Goal: Leave review/rating

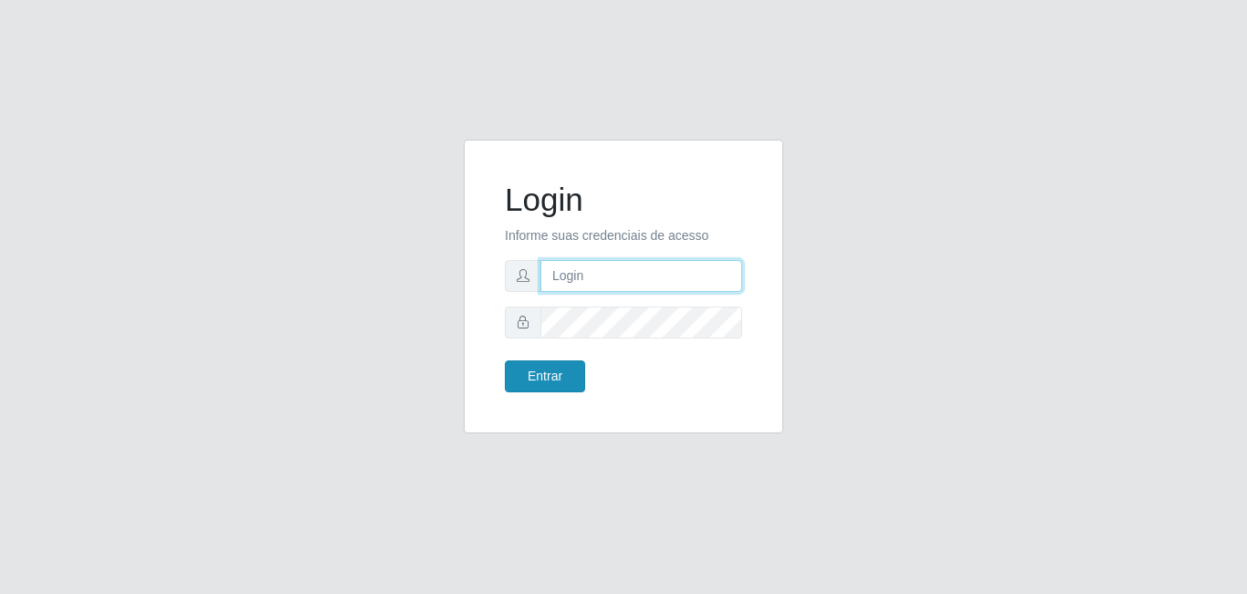
type input "[EMAIL_ADDRESS][DOMAIN_NAME]"
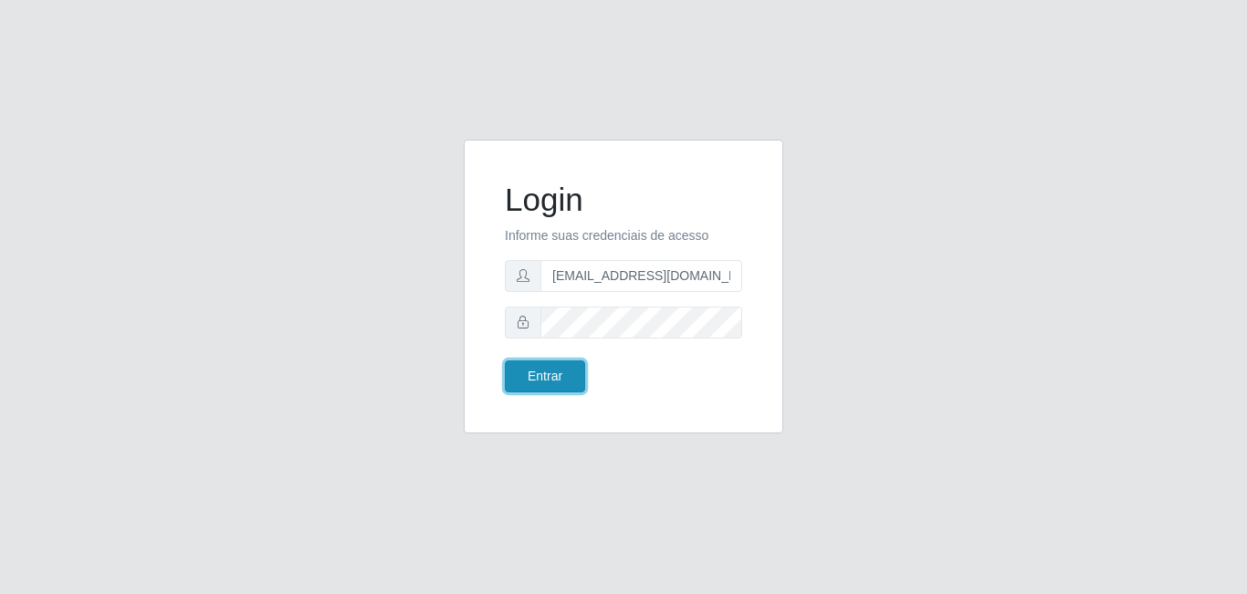
click at [576, 374] on button "Entrar" at bounding box center [545, 377] width 80 height 32
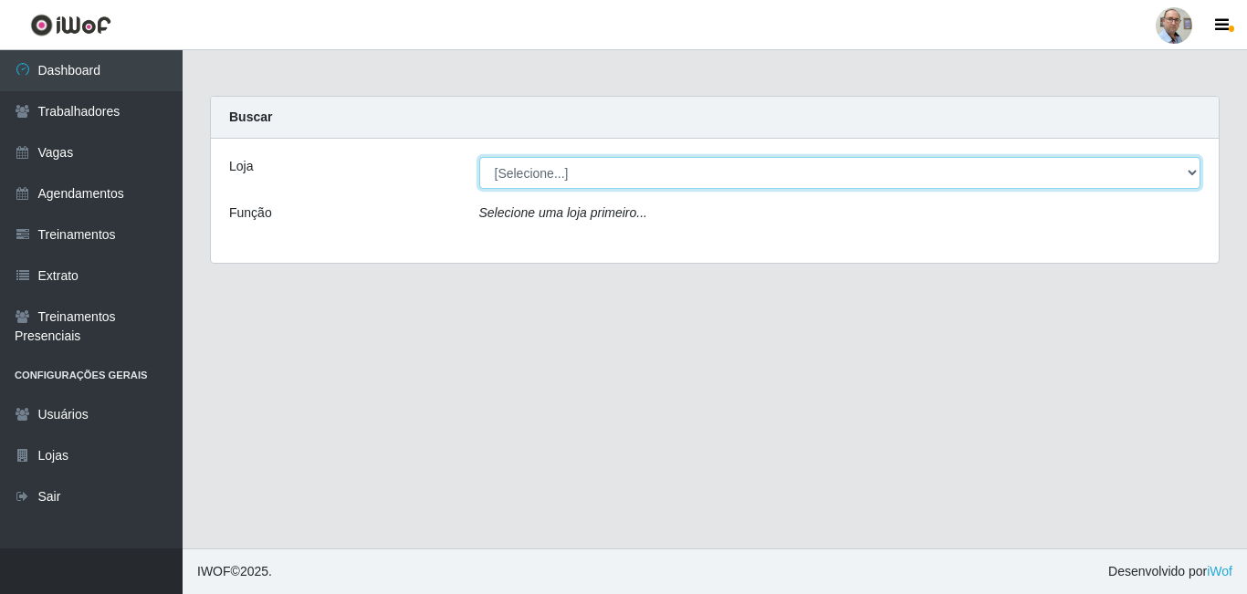
click at [649, 171] on select "[Selecione...] Mar Vermelho - Loja 04" at bounding box center [840, 173] width 722 height 32
select select "251"
click at [479, 157] on select "[Selecione...] Mar Vermelho - Loja 04" at bounding box center [840, 173] width 722 height 32
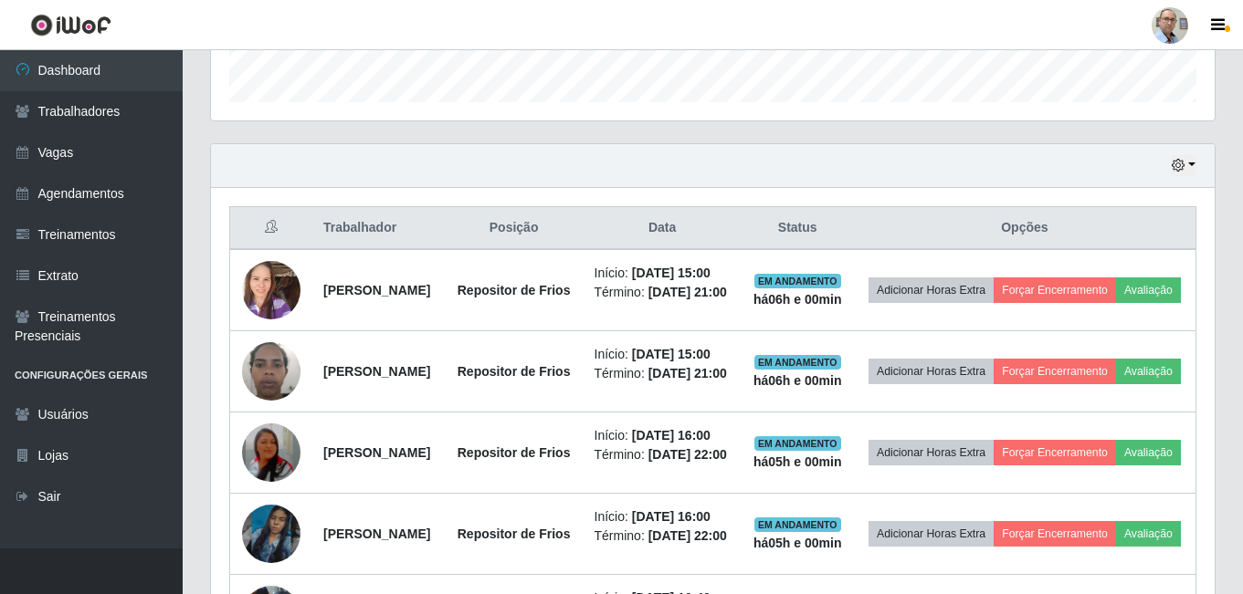
scroll to position [639, 0]
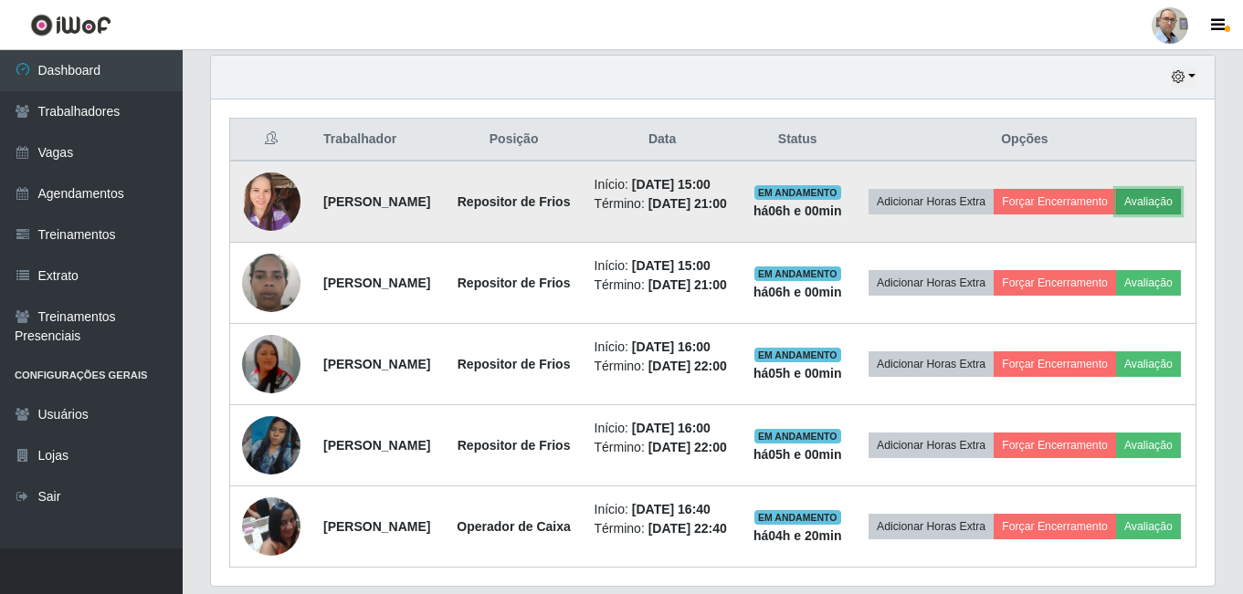
click at [1116, 215] on button "Avaliação" at bounding box center [1148, 202] width 65 height 26
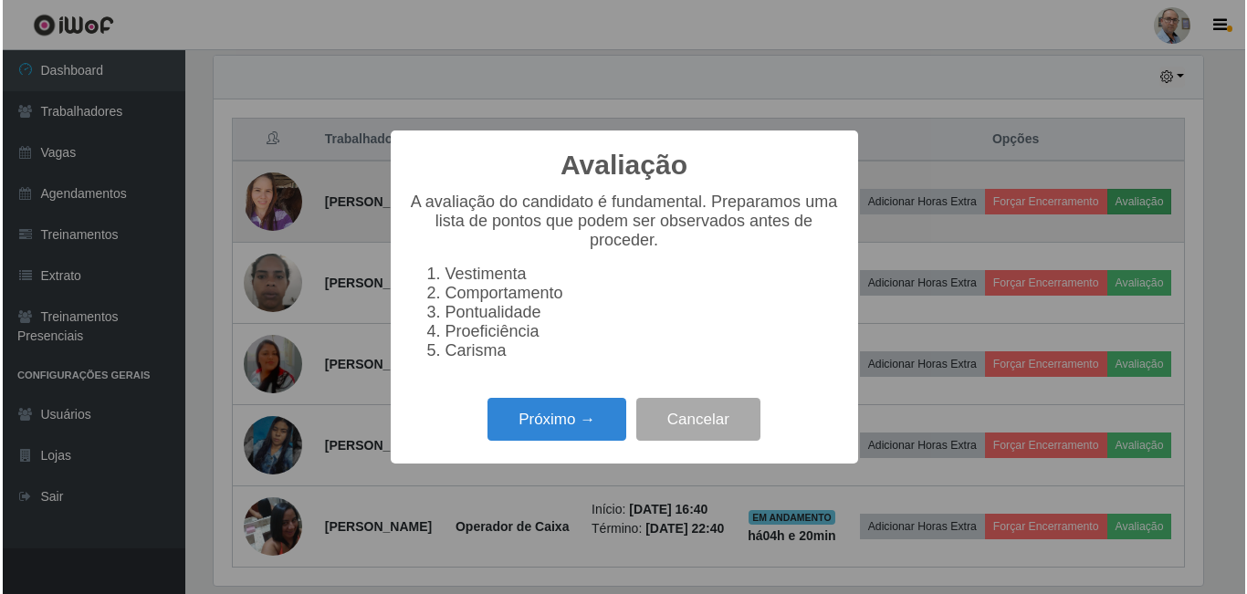
scroll to position [379, 994]
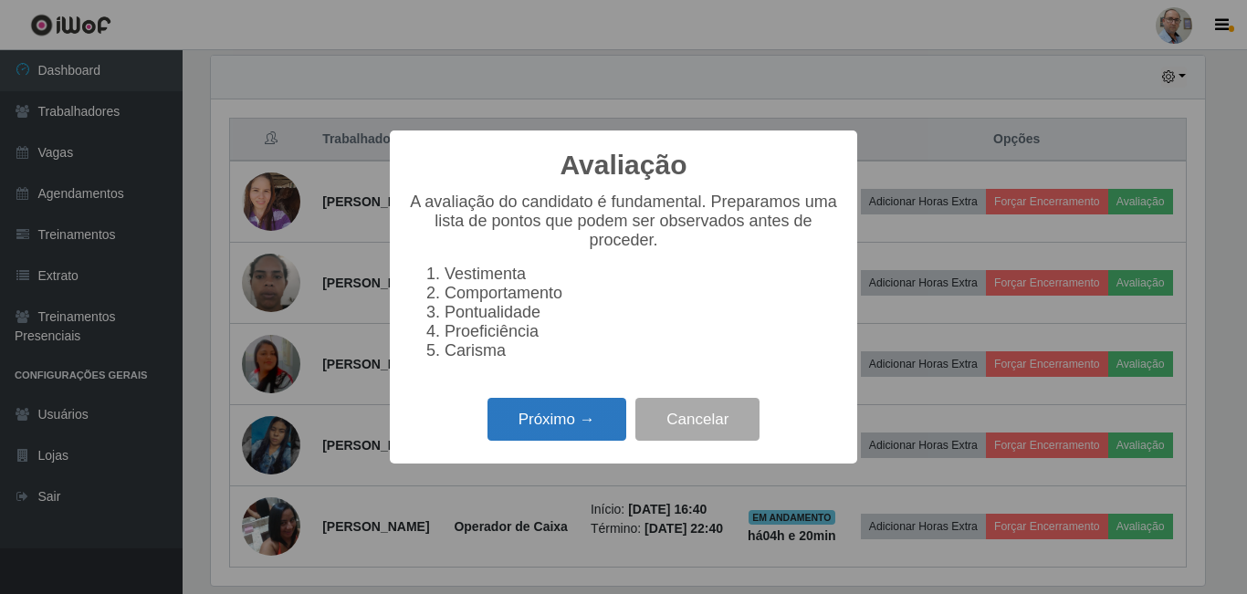
click at [564, 425] on button "Próximo →" at bounding box center [557, 419] width 139 height 43
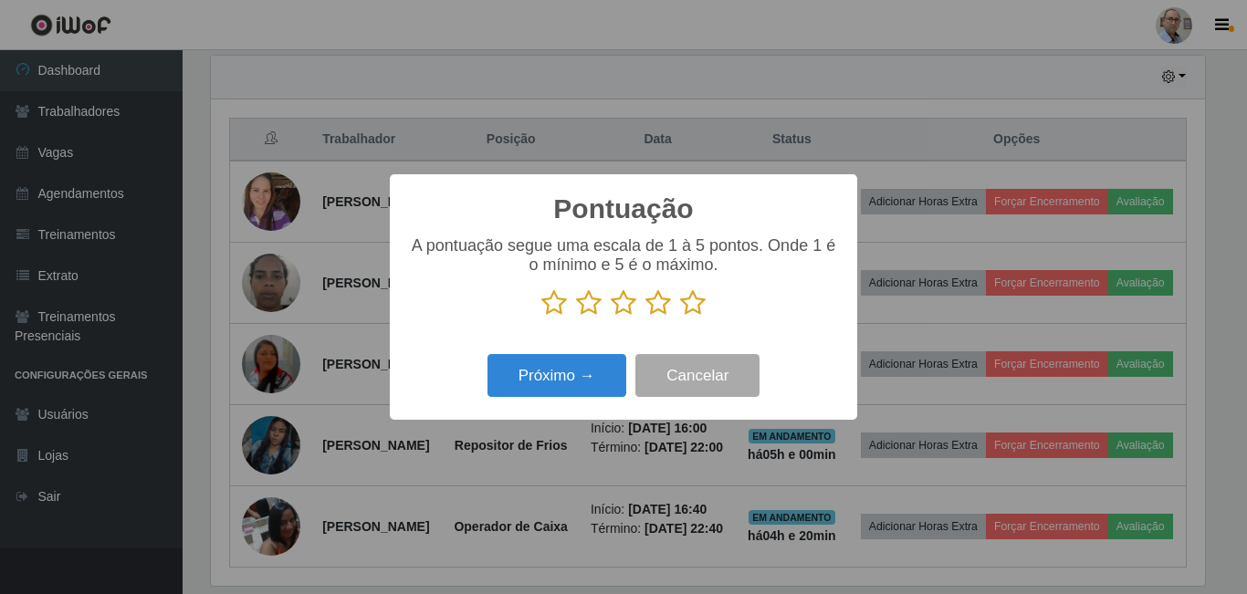
click at [691, 306] on icon at bounding box center [693, 302] width 26 height 27
click at [680, 317] on input "radio" at bounding box center [680, 317] width 0 height 0
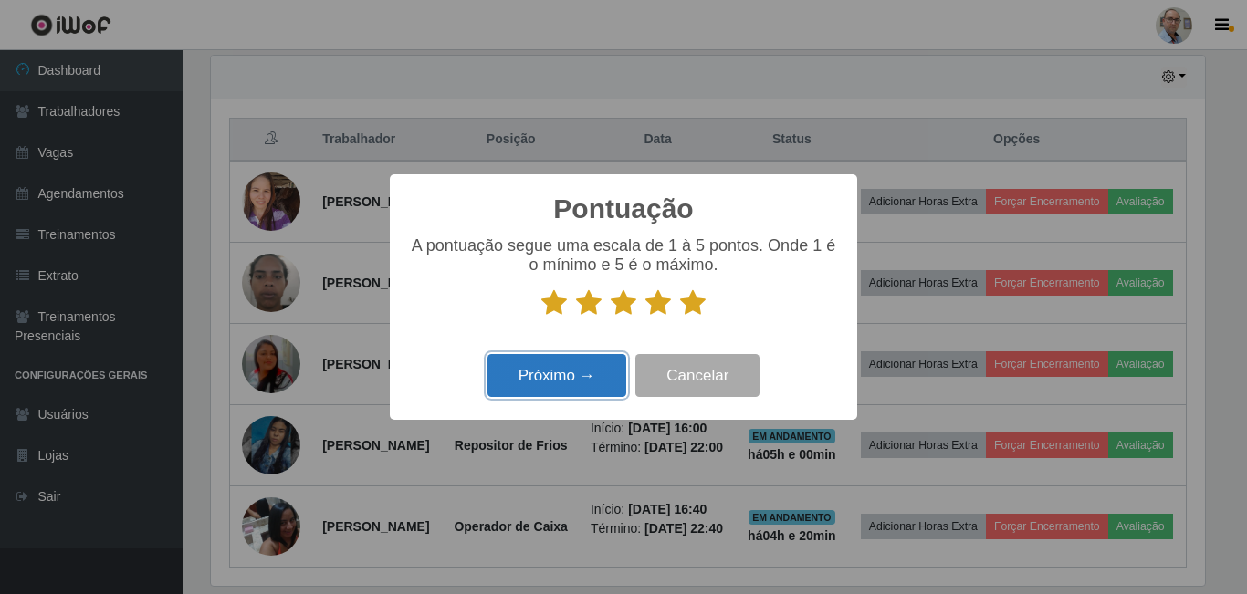
click at [569, 370] on button "Próximo →" at bounding box center [557, 375] width 139 height 43
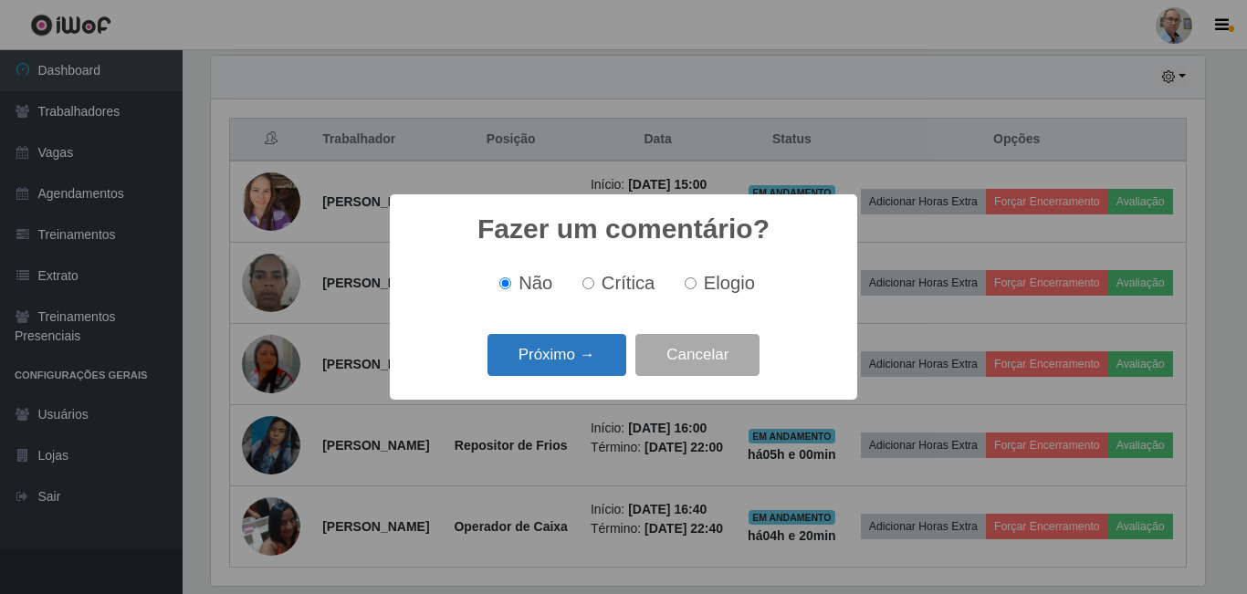
click at [570, 356] on button "Próximo →" at bounding box center [557, 355] width 139 height 43
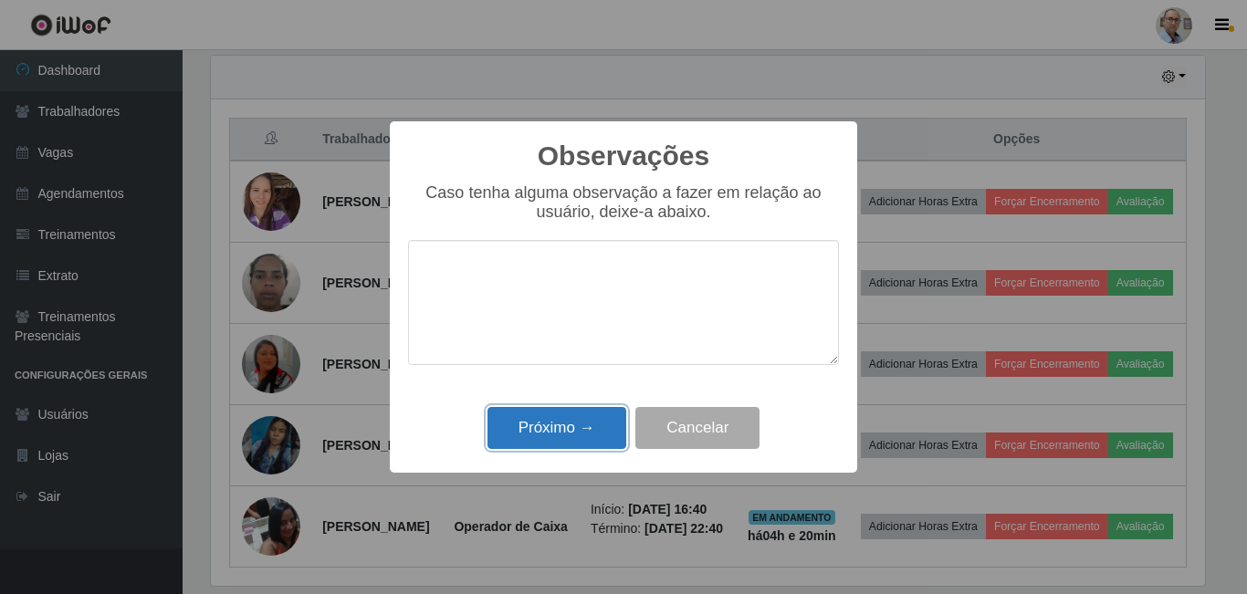
click at [517, 428] on button "Próximo →" at bounding box center [557, 428] width 139 height 43
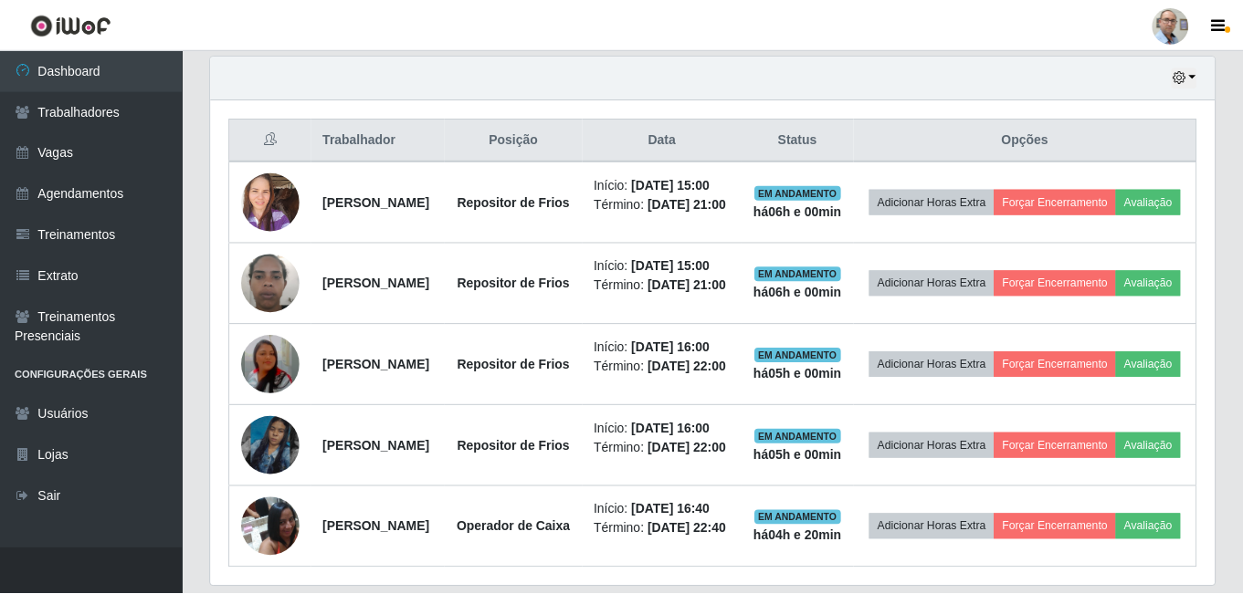
scroll to position [379, 1004]
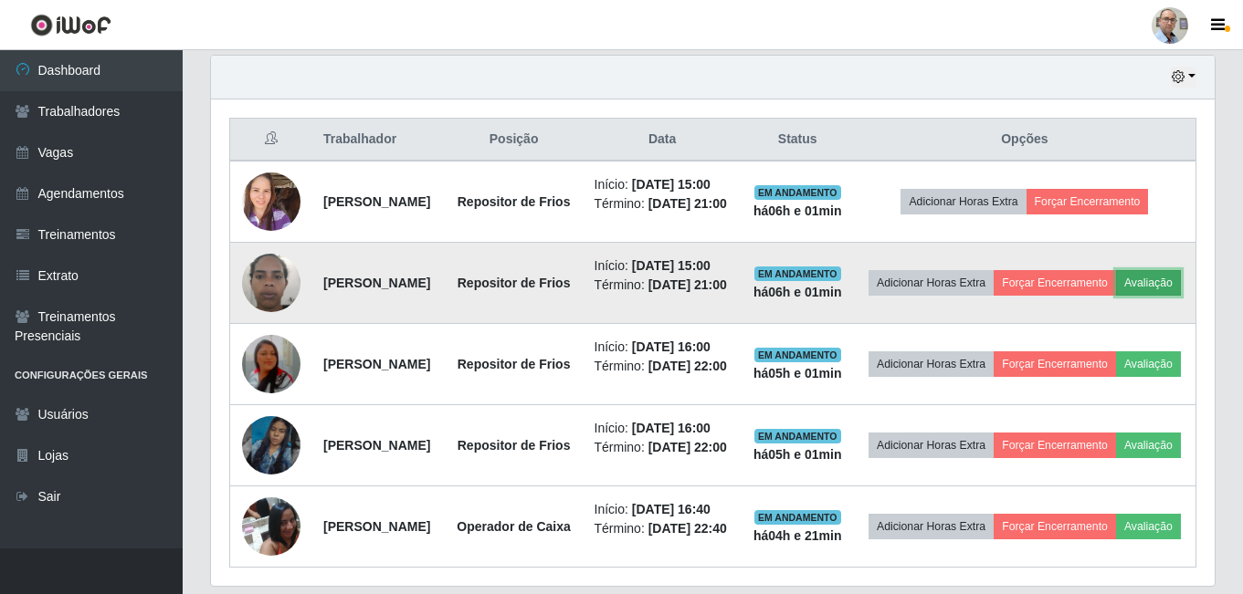
click at [1116, 296] on button "Avaliação" at bounding box center [1148, 283] width 65 height 26
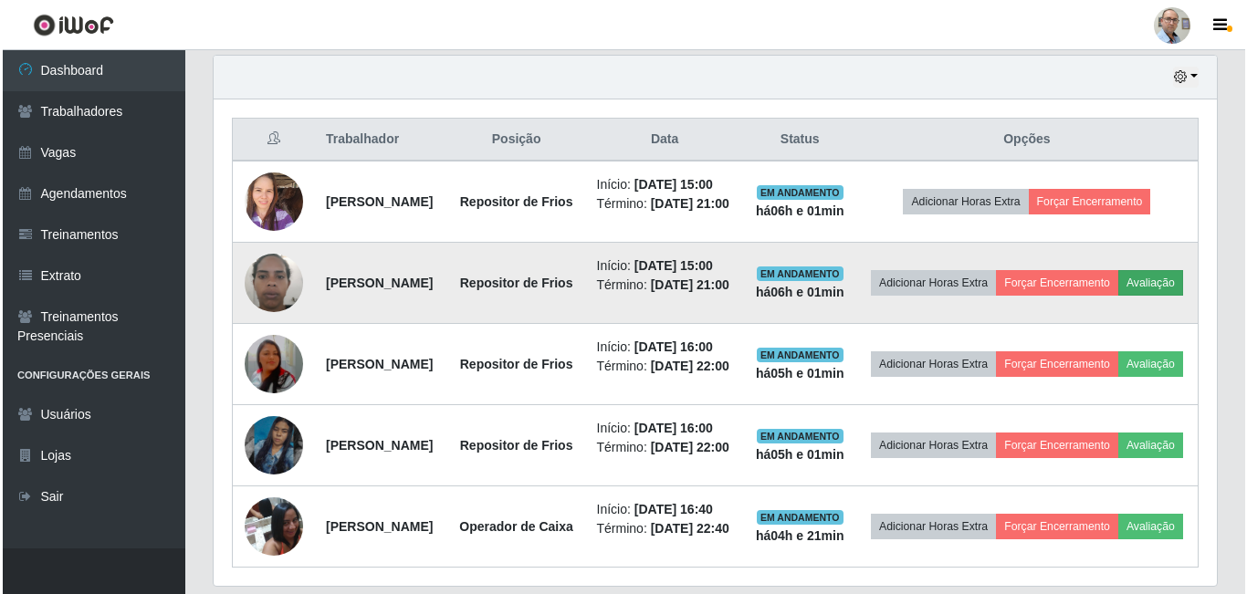
scroll to position [379, 994]
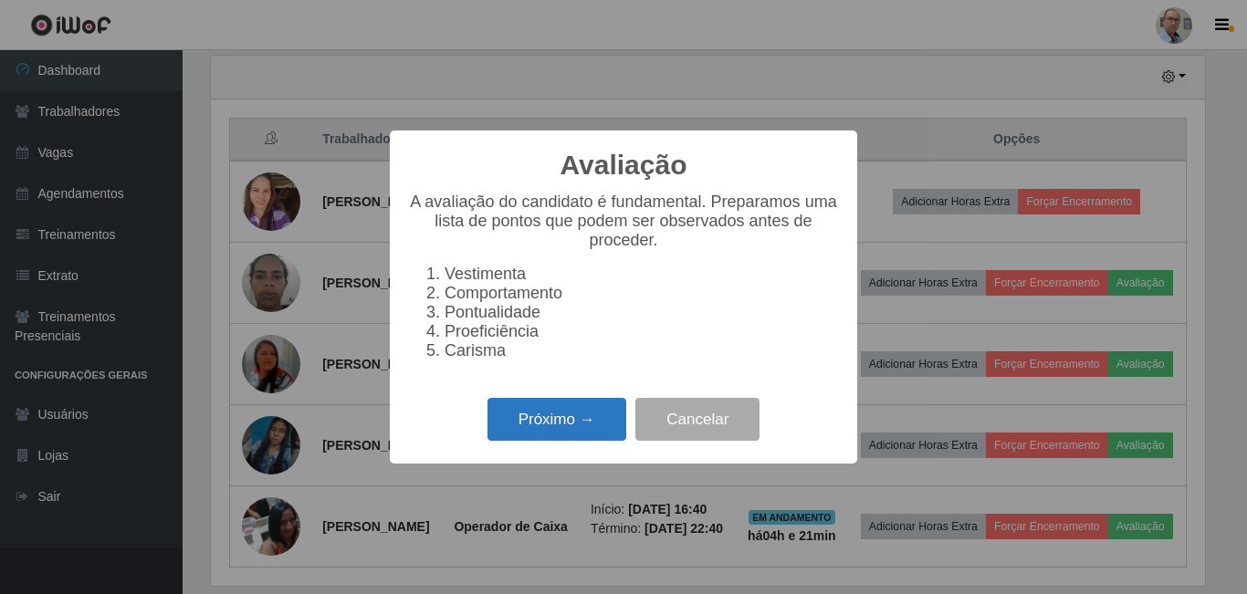
click at [575, 416] on button "Próximo →" at bounding box center [557, 419] width 139 height 43
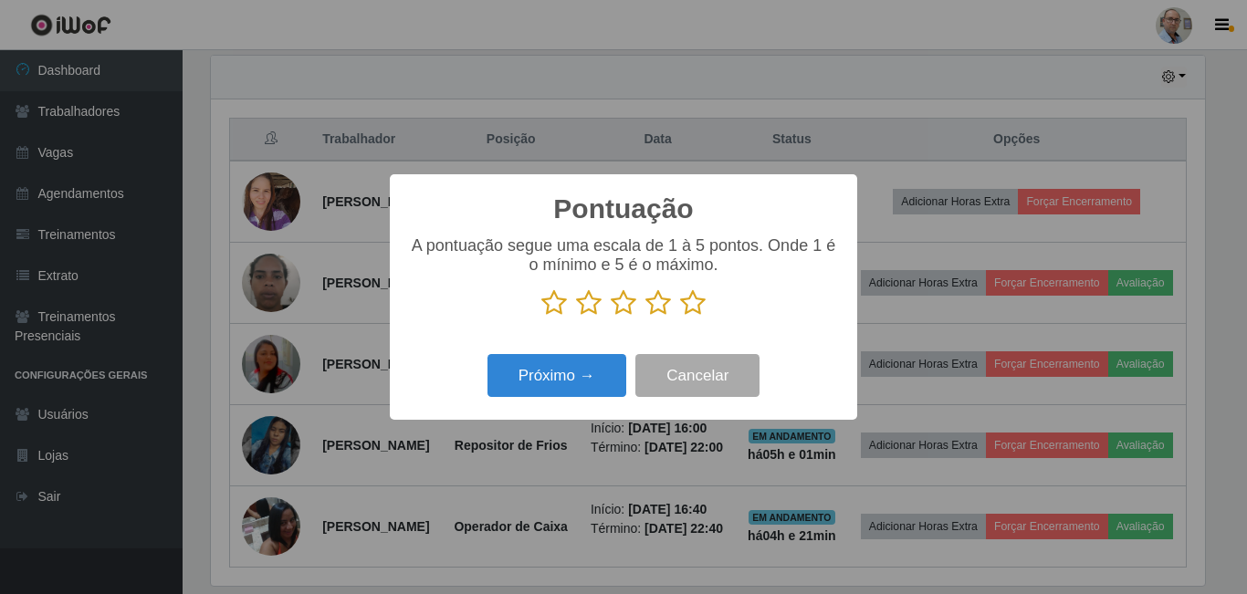
scroll to position [912795, 912179]
click at [690, 309] on icon at bounding box center [693, 302] width 26 height 27
click at [680, 317] on input "radio" at bounding box center [680, 317] width 0 height 0
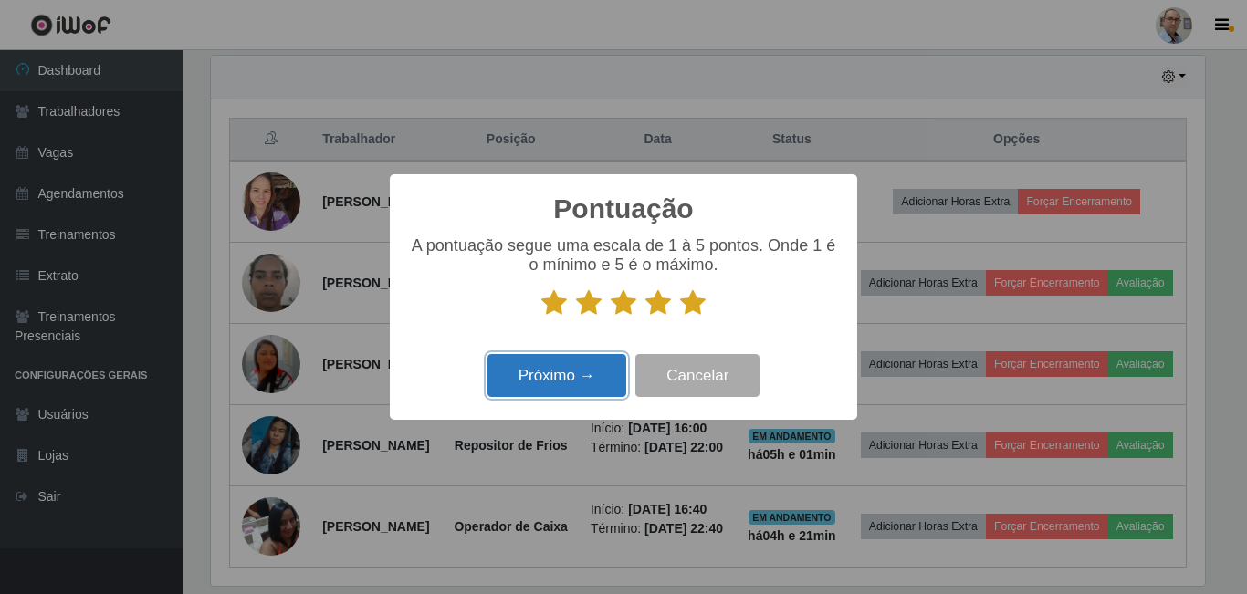
click at [574, 373] on button "Próximo →" at bounding box center [557, 375] width 139 height 43
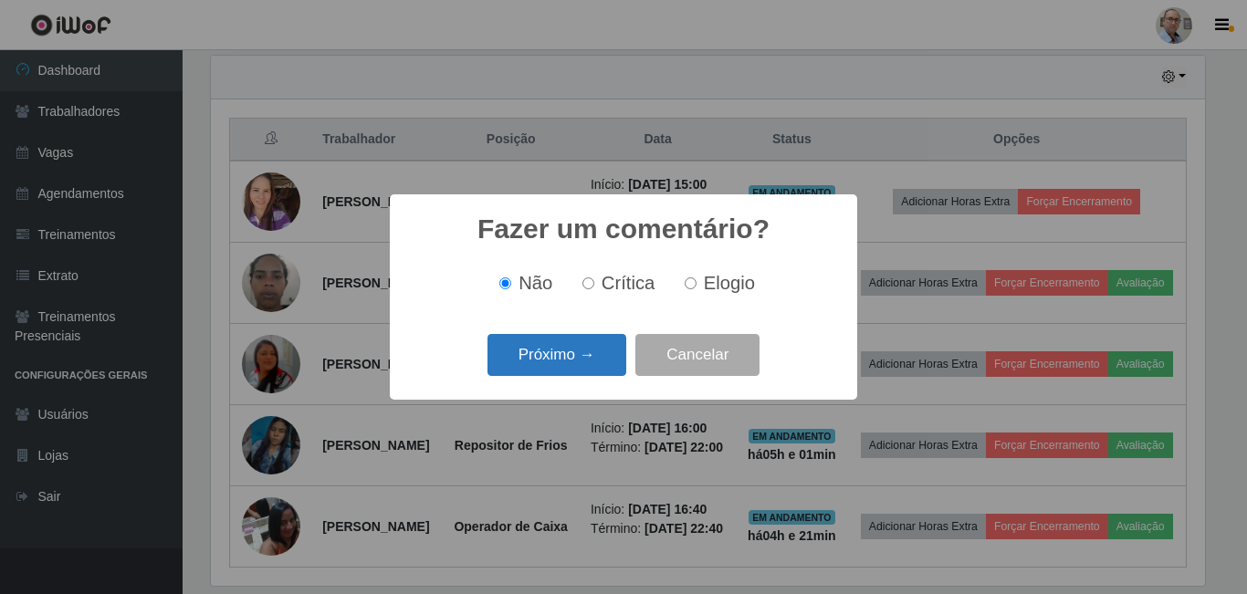
click at [586, 370] on button "Próximo →" at bounding box center [557, 355] width 139 height 43
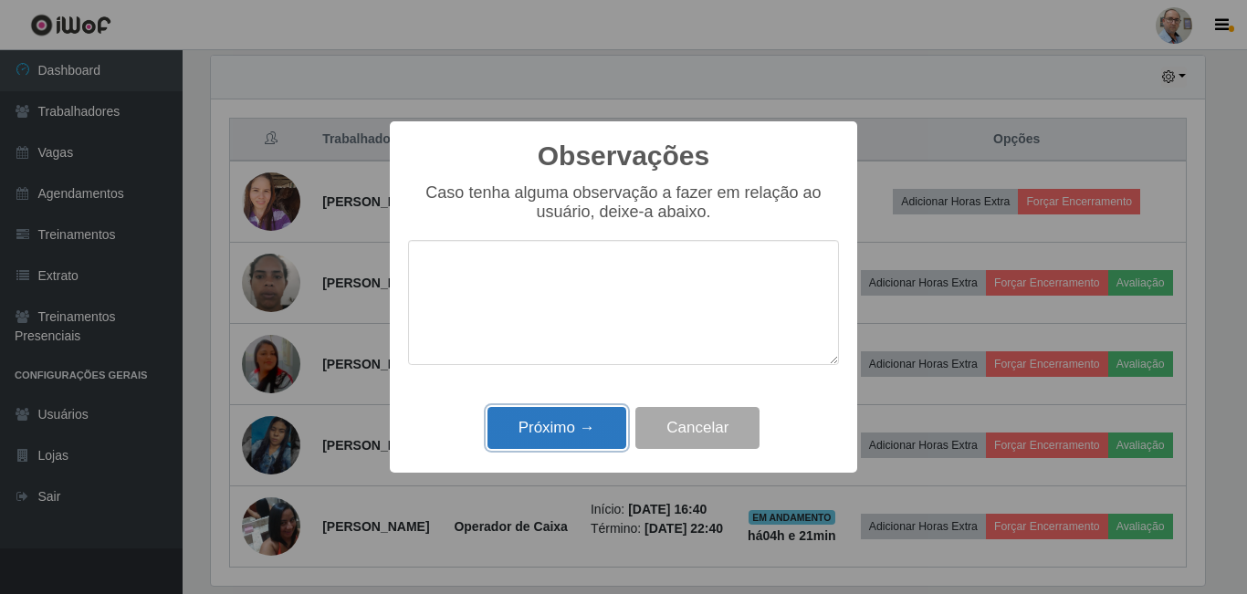
click at [566, 441] on button "Próximo →" at bounding box center [557, 428] width 139 height 43
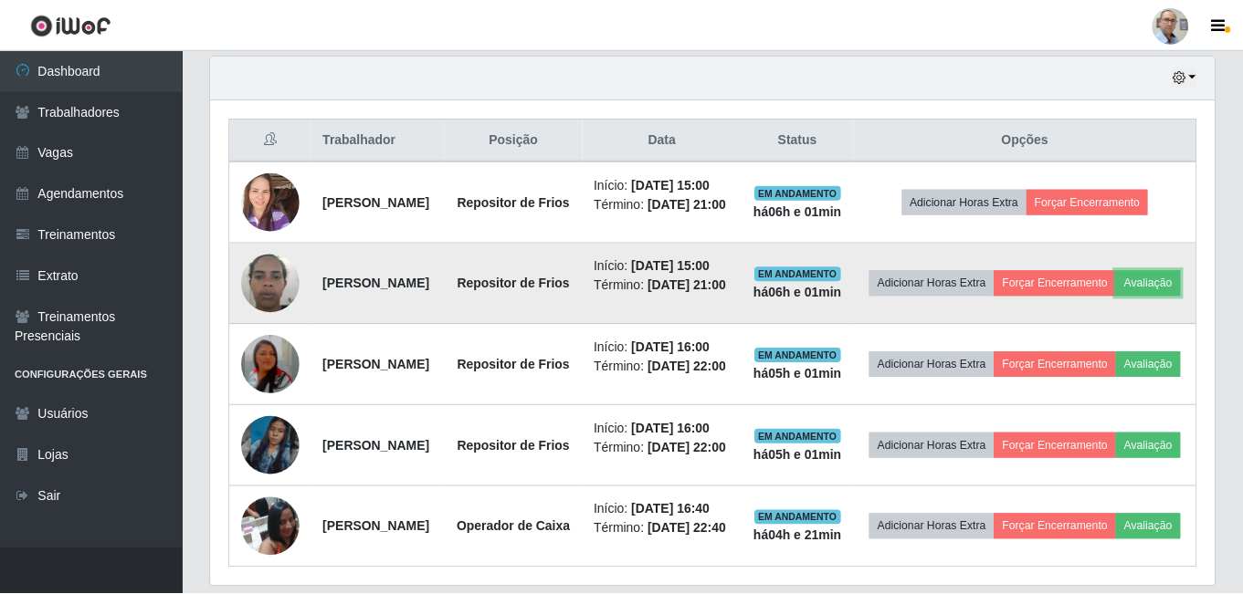
scroll to position [379, 1004]
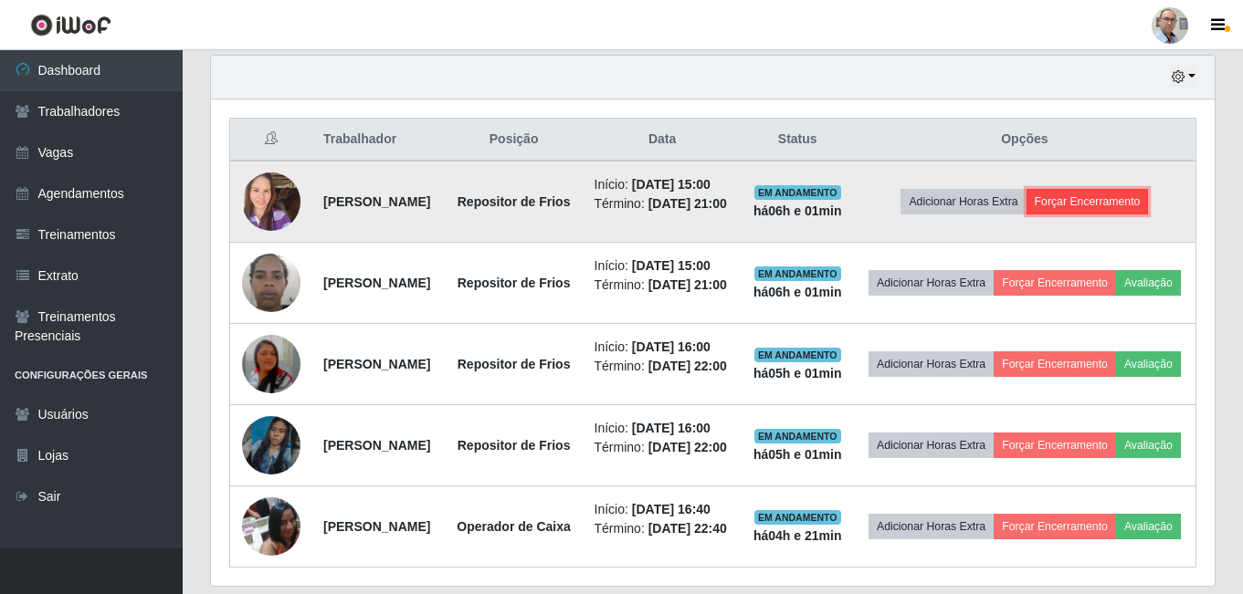
click at [1117, 215] on button "Forçar Encerramento" at bounding box center [1087, 202] width 122 height 26
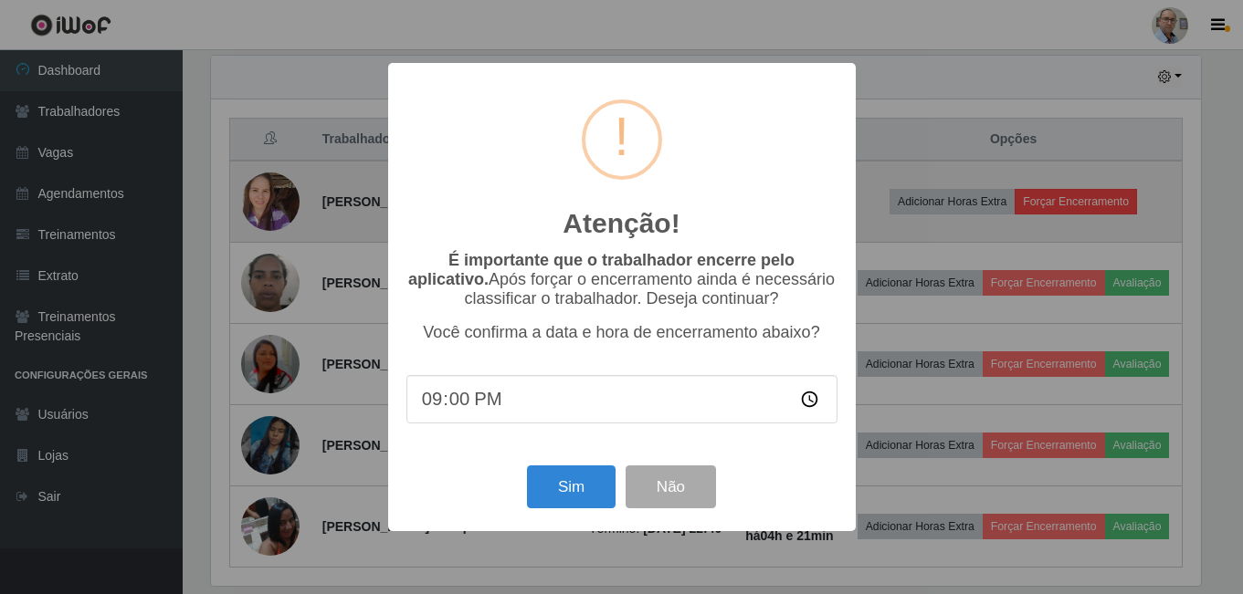
scroll to position [379, 994]
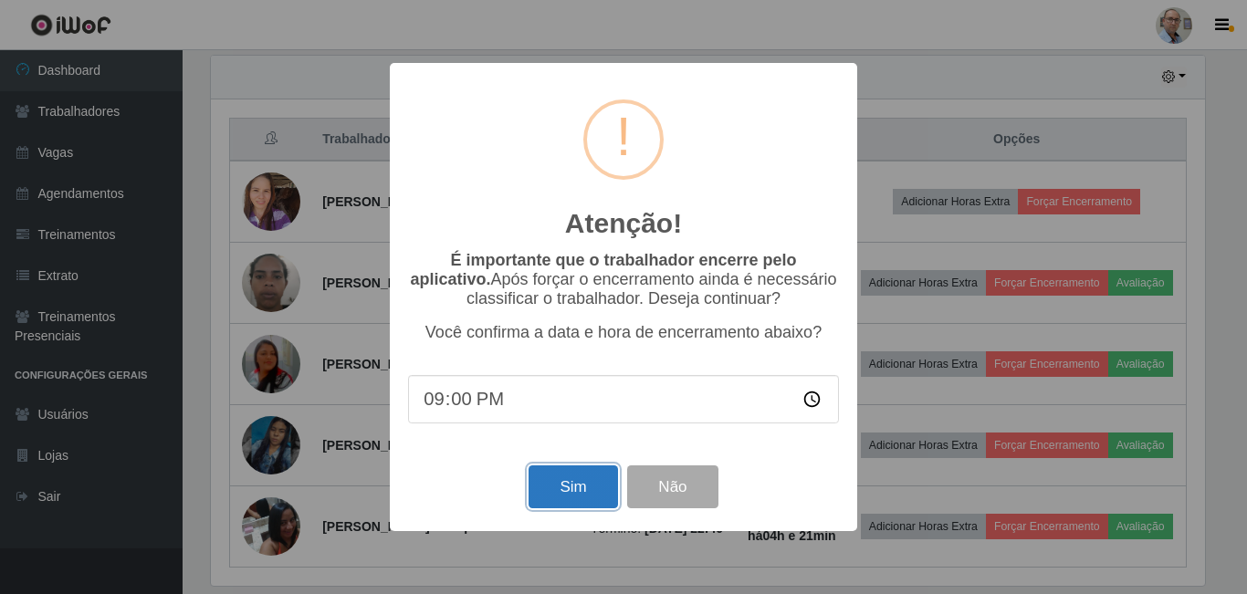
click at [568, 493] on button "Sim" at bounding box center [573, 487] width 89 height 43
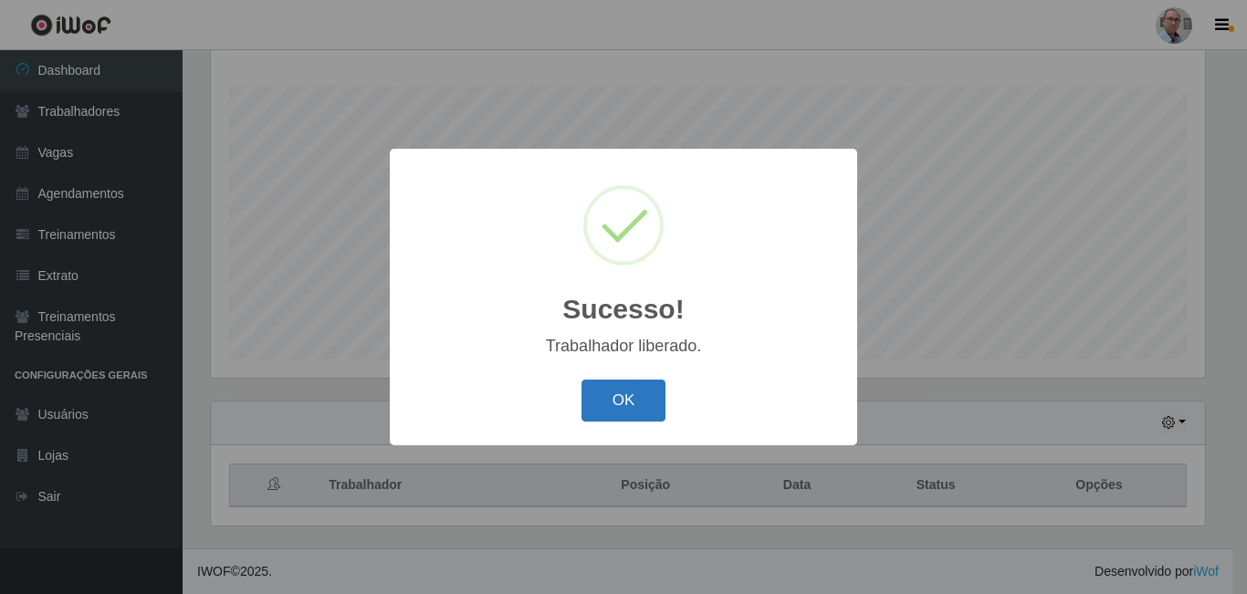
click at [613, 405] on button "OK" at bounding box center [624, 401] width 85 height 43
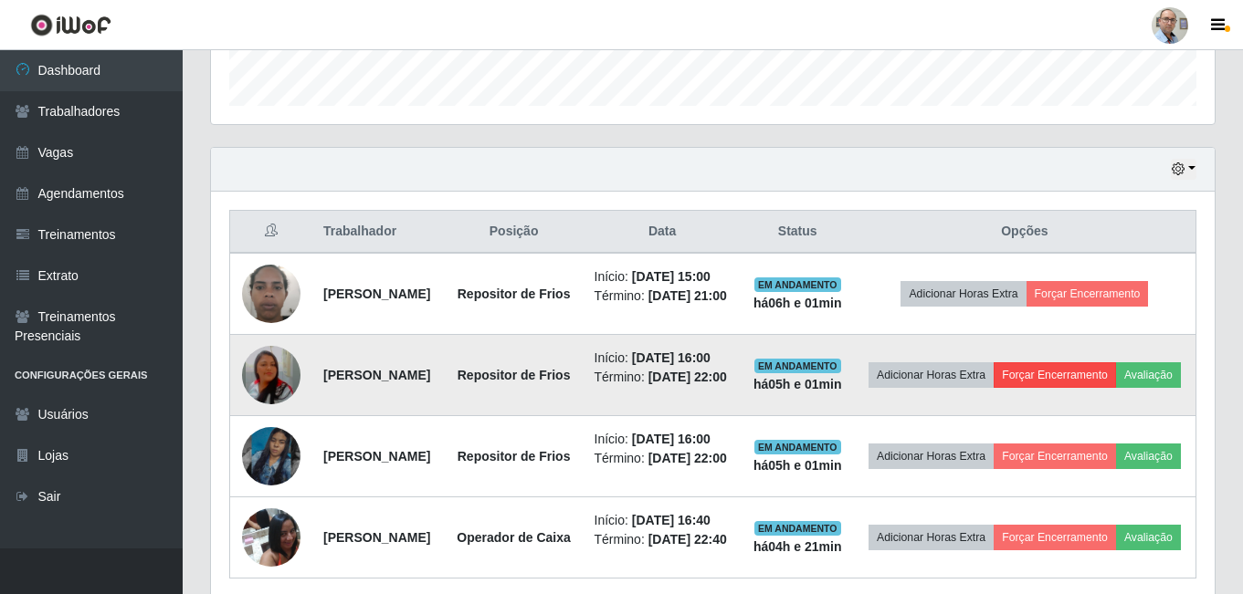
scroll to position [567, 0]
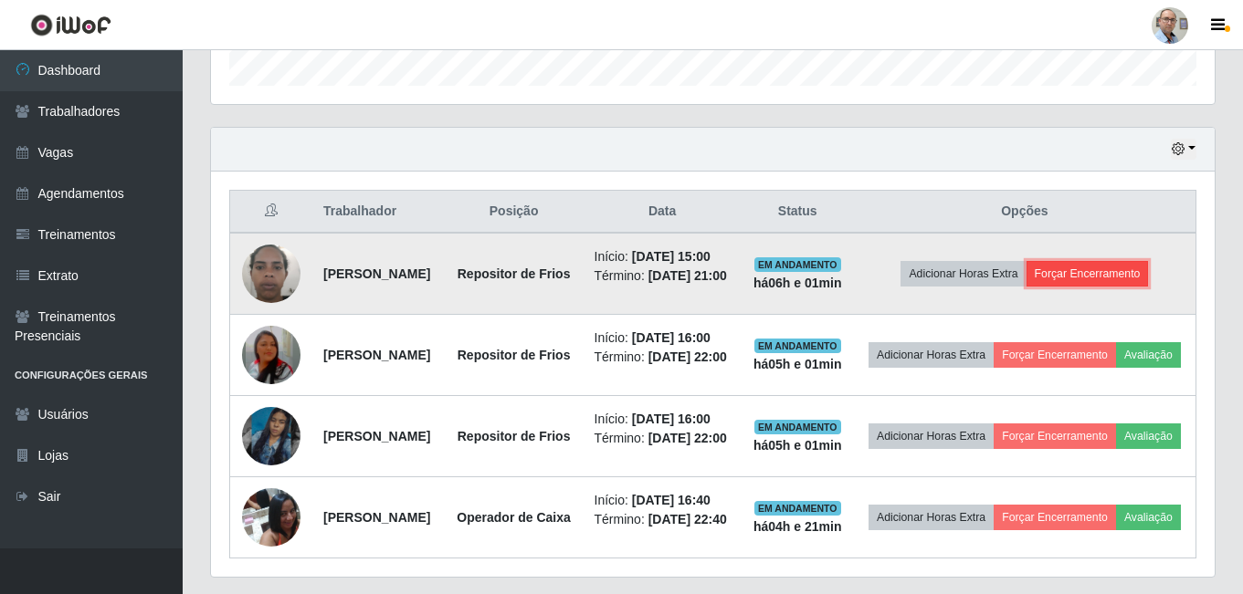
click at [1109, 287] on button "Forçar Encerramento" at bounding box center [1087, 274] width 122 height 26
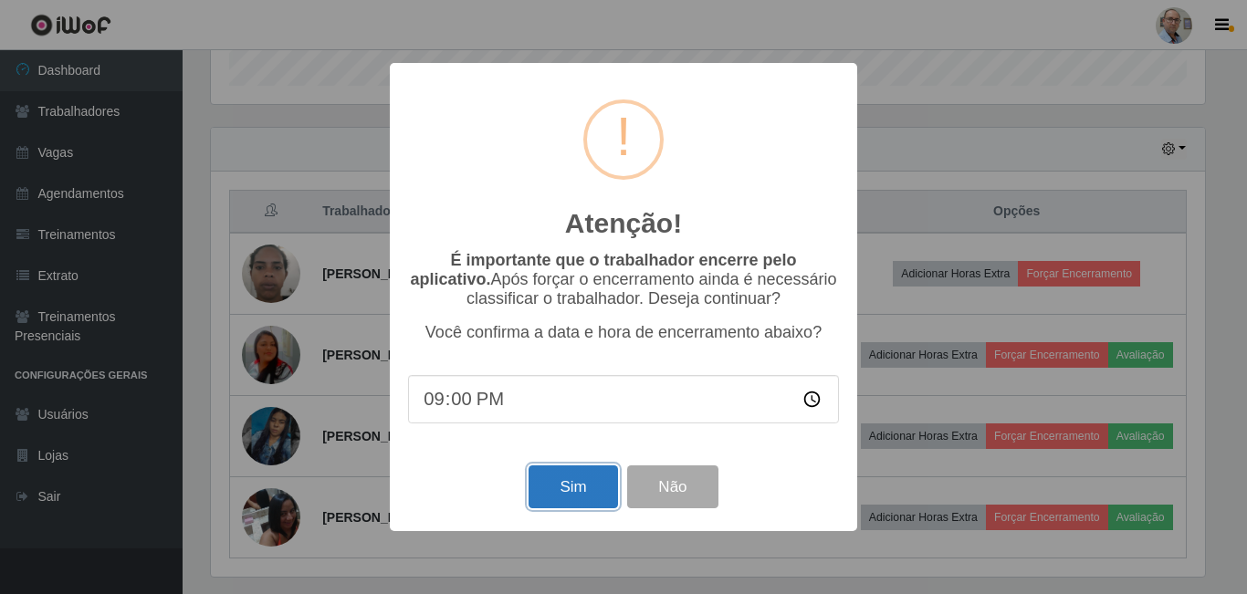
click at [568, 483] on button "Sim" at bounding box center [573, 487] width 89 height 43
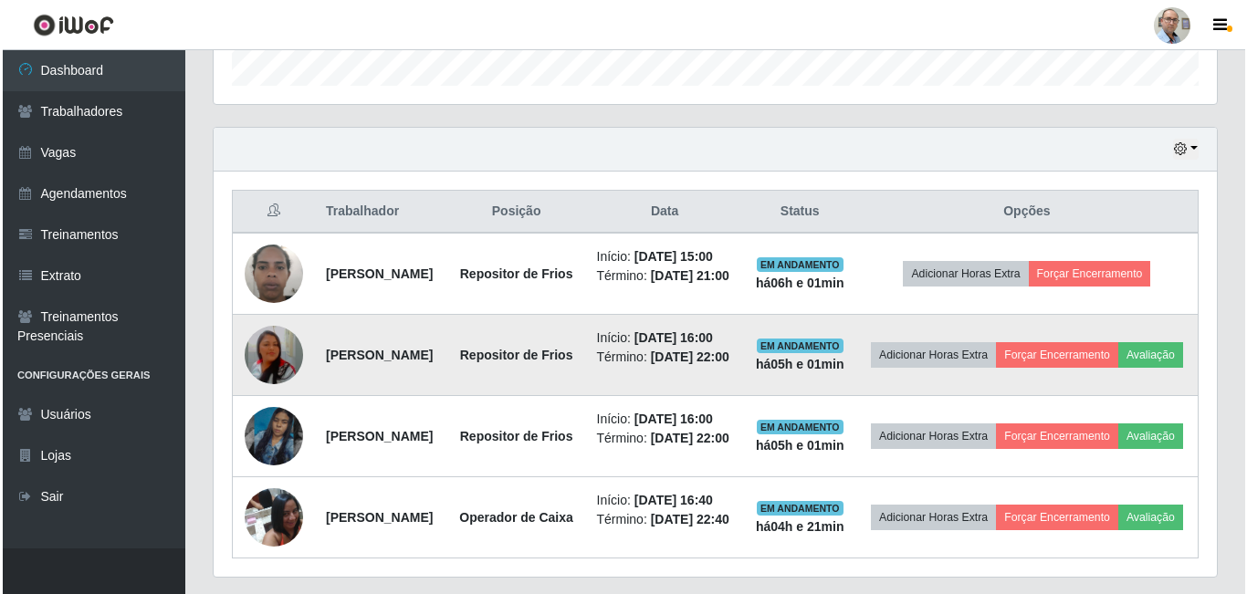
scroll to position [0, 0]
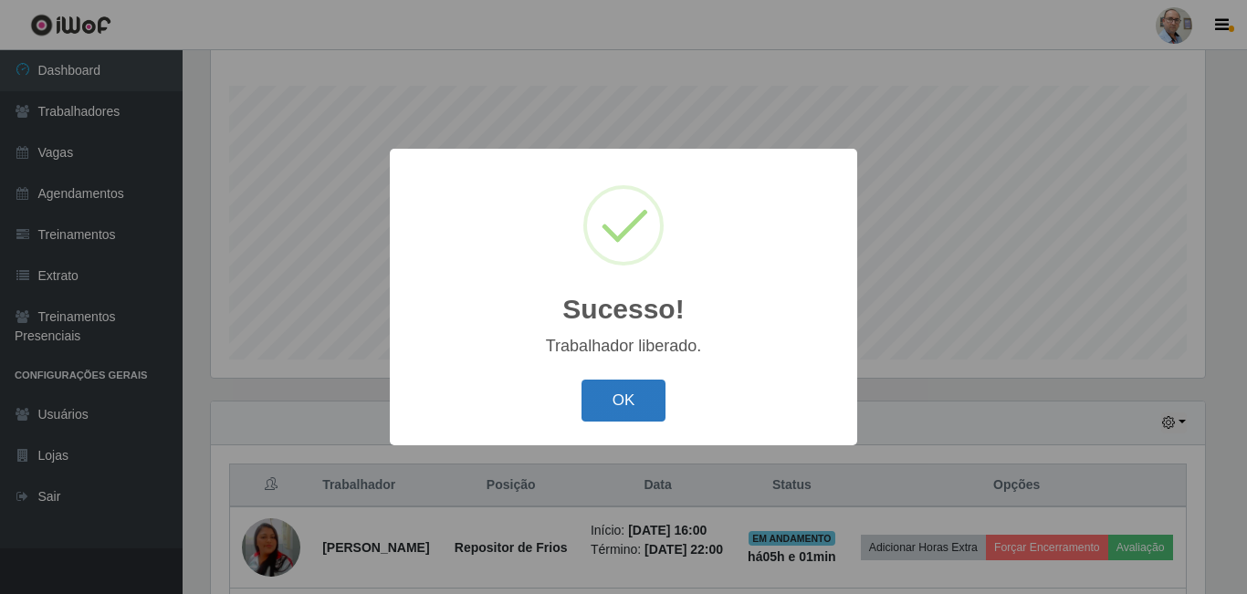
click at [635, 414] on button "OK" at bounding box center [624, 401] width 85 height 43
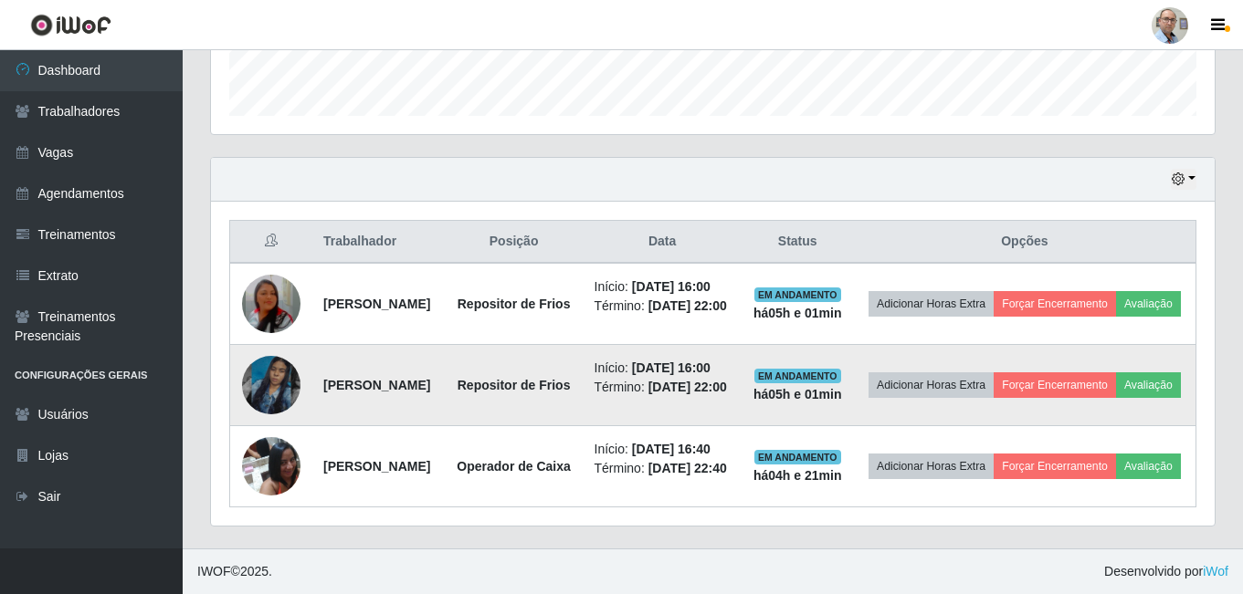
scroll to position [636, 0]
